Goal: Task Accomplishment & Management: Manage account settings

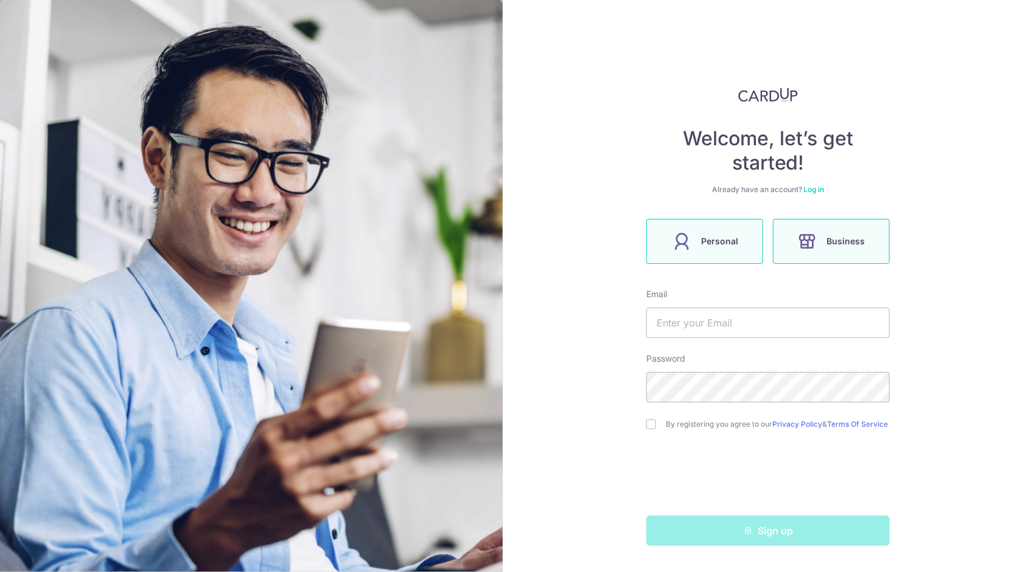
click at [722, 249] on label "Personal" at bounding box center [704, 241] width 117 height 45
click at [703, 321] on input "text" at bounding box center [767, 323] width 243 height 30
type input "[EMAIL_ADDRESS][DOMAIN_NAME]"
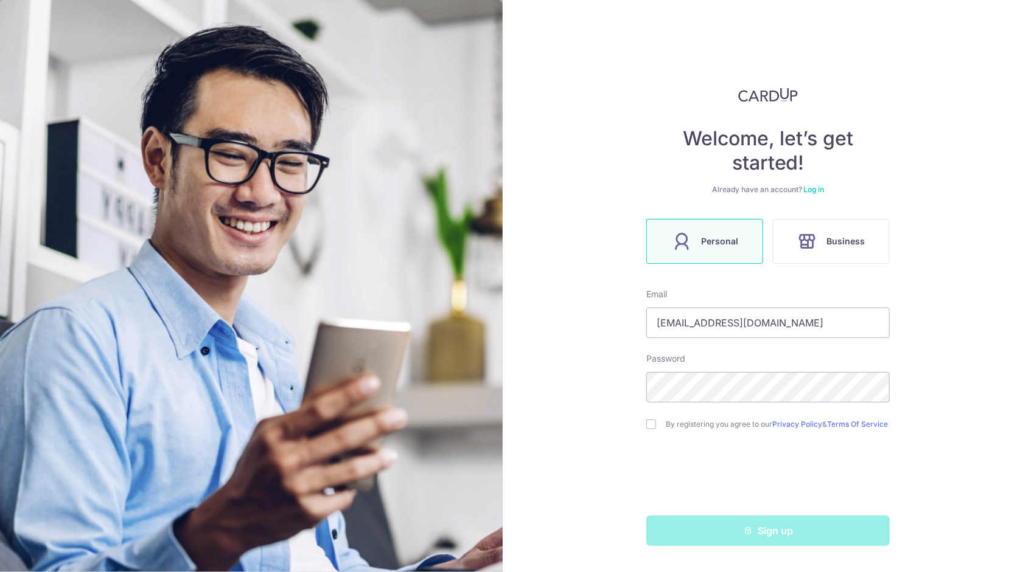
click at [655, 417] on div "By registering you agree to our Privacy Policy & Terms Of Service" at bounding box center [767, 424] width 243 height 15
click at [649, 428] on input "checkbox" at bounding box center [651, 425] width 10 height 10
checkbox input "true"
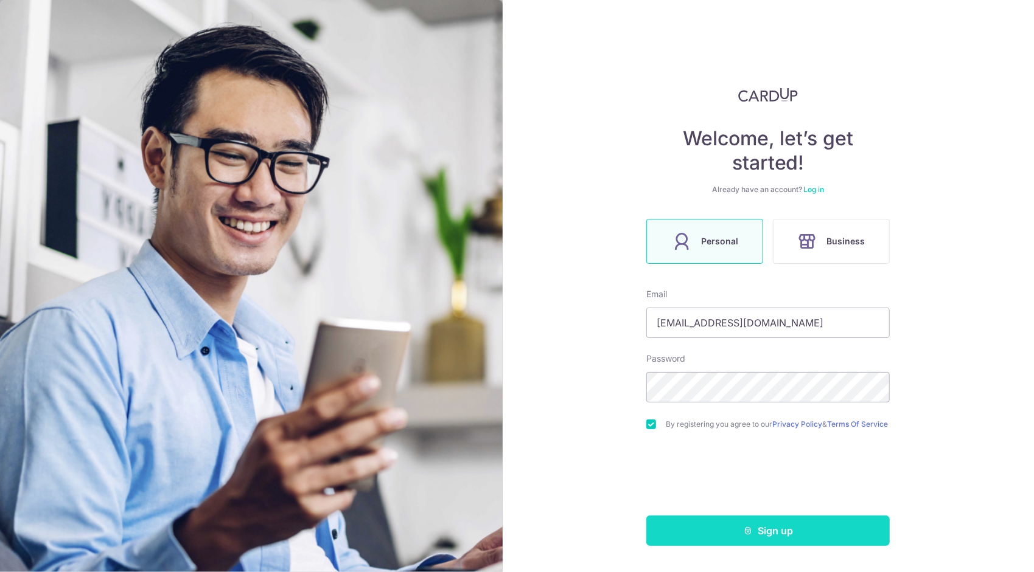
click at [703, 526] on button "Sign up" at bounding box center [767, 531] width 243 height 30
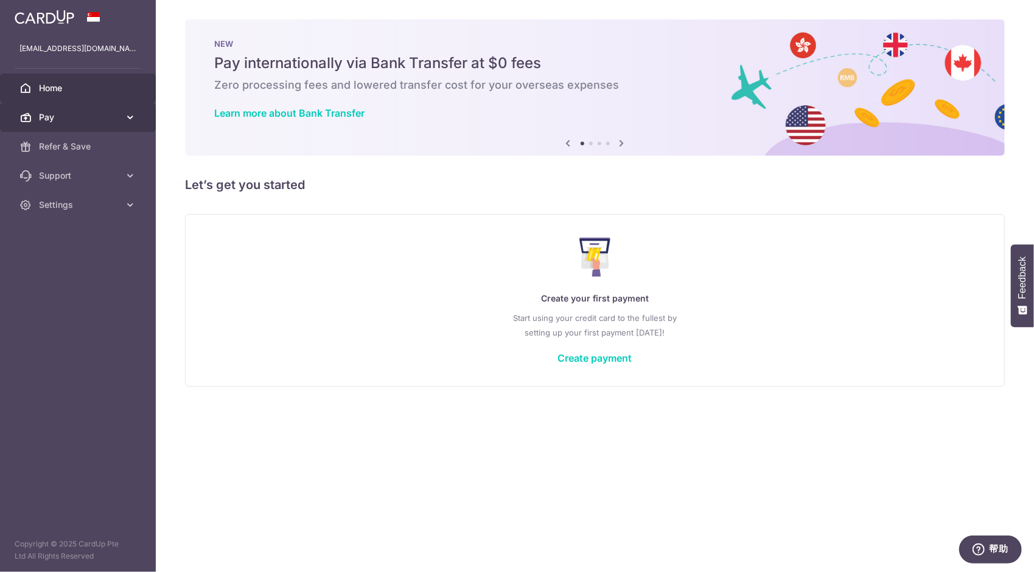
click at [113, 113] on span "Pay" at bounding box center [79, 117] width 80 height 12
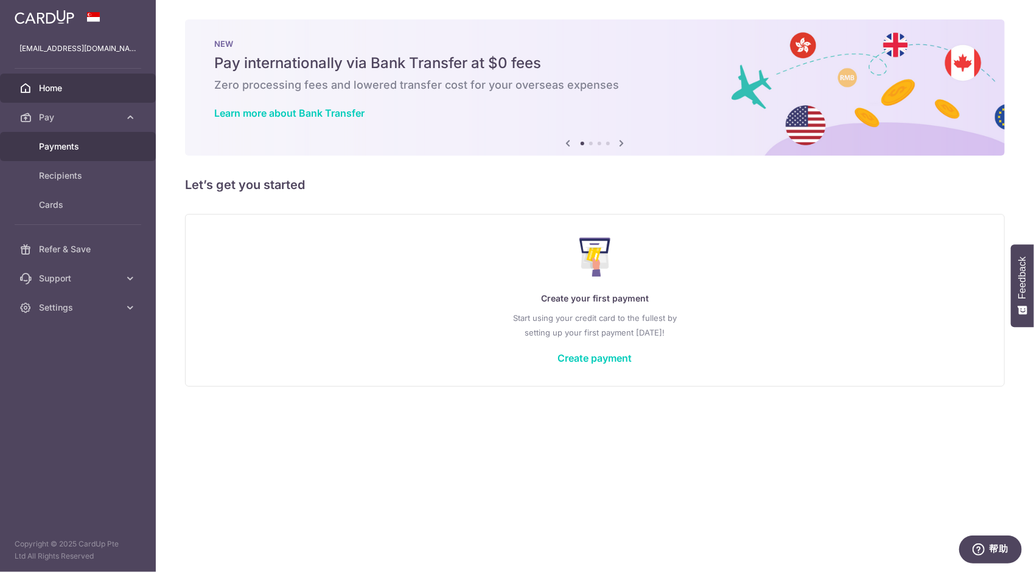
click at [112, 142] on span "Payments" at bounding box center [79, 147] width 80 height 12
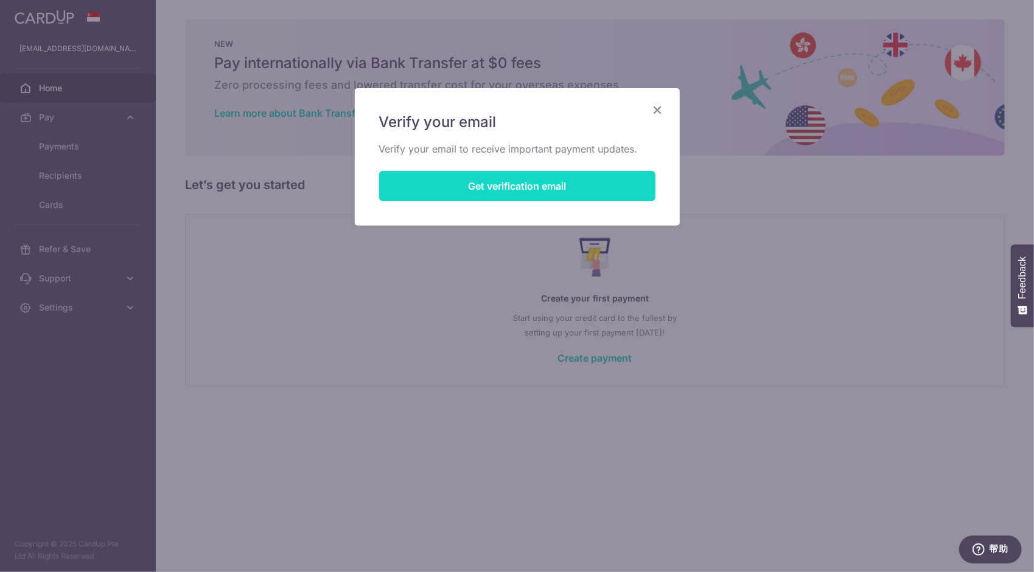
click at [436, 193] on button "Get verification email" at bounding box center [517, 186] width 276 height 30
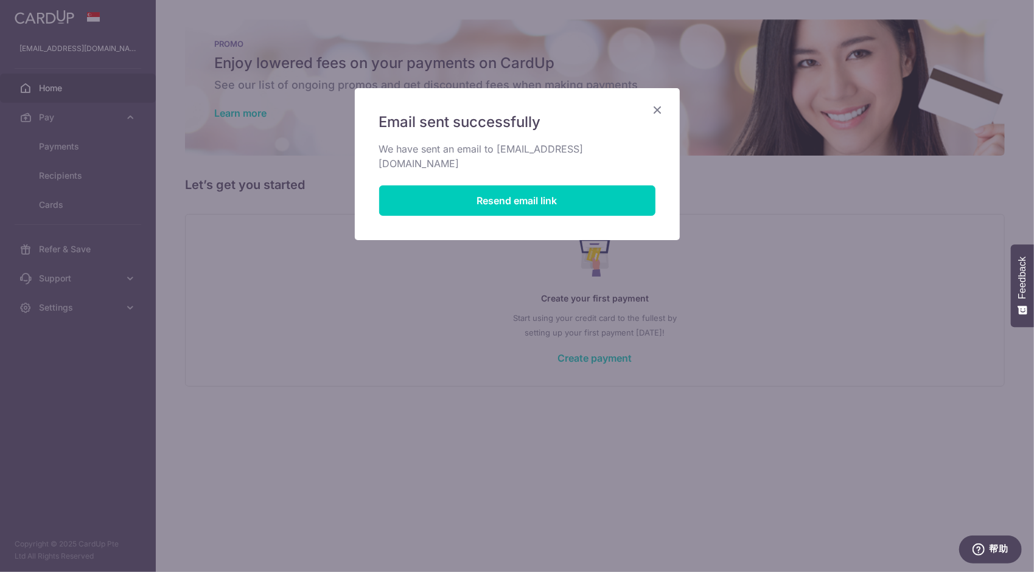
click at [657, 110] on icon "Close" at bounding box center [657, 109] width 15 height 15
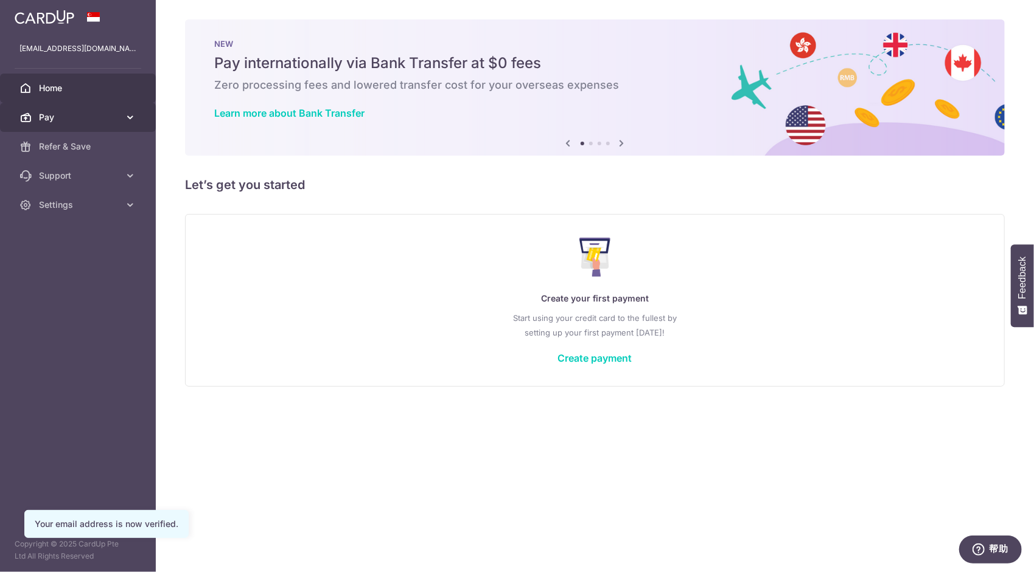
click at [74, 119] on span "Pay" at bounding box center [79, 117] width 80 height 12
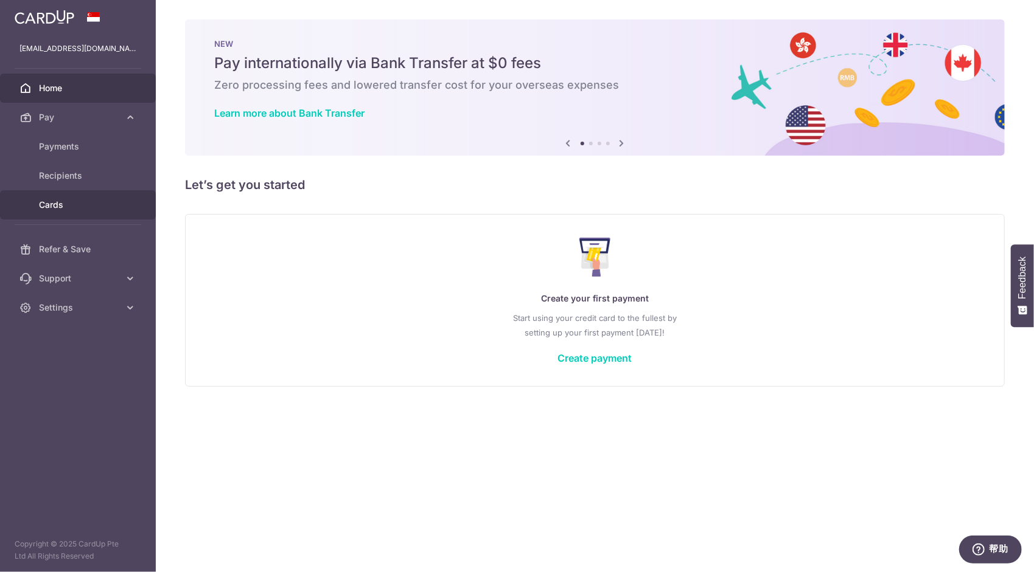
click at [90, 206] on span "Cards" at bounding box center [79, 205] width 80 height 12
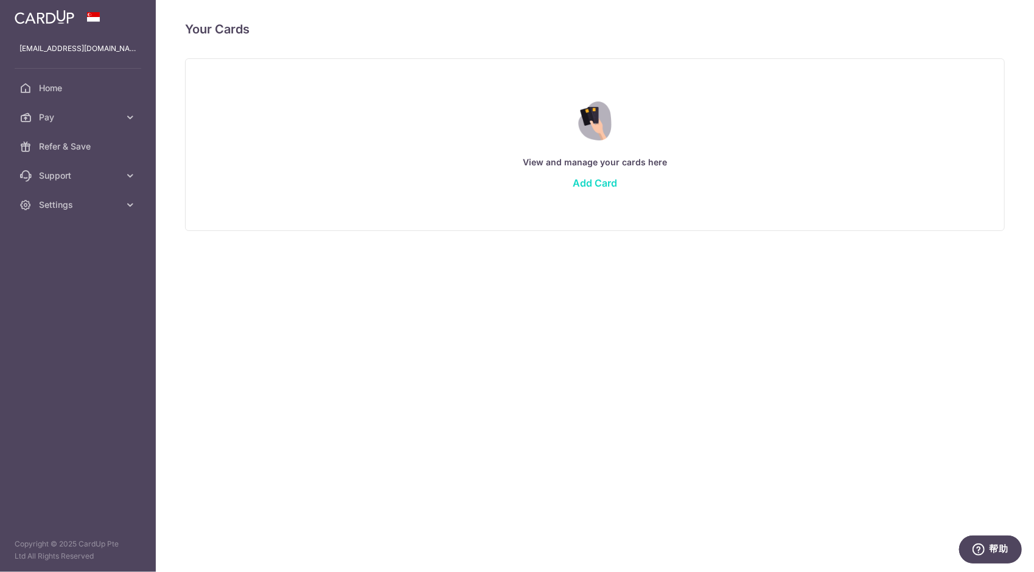
click at [605, 182] on link "Add Card" at bounding box center [594, 183] width 44 height 12
